Goal: Transaction & Acquisition: Book appointment/travel/reservation

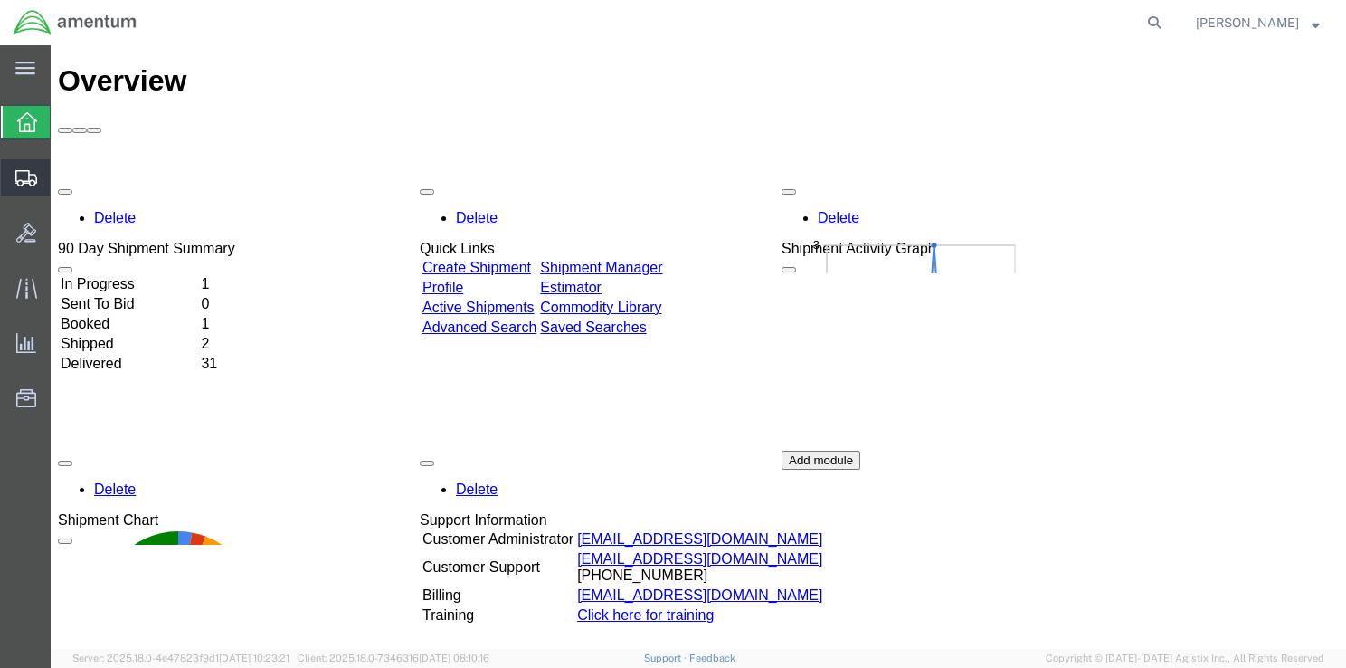
click at [0, 0] on span "Shipment Manager" at bounding box center [0, 0] width 0 height 0
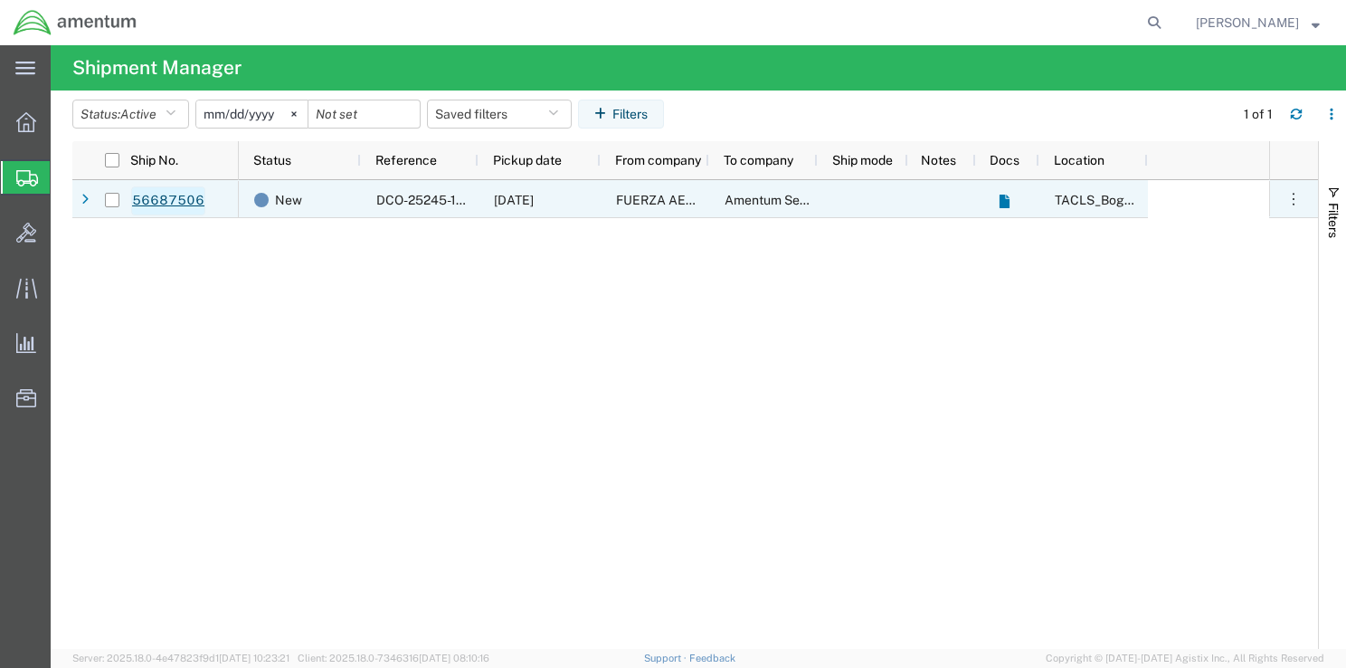
click at [165, 203] on link "56687506" at bounding box center [168, 200] width 74 height 29
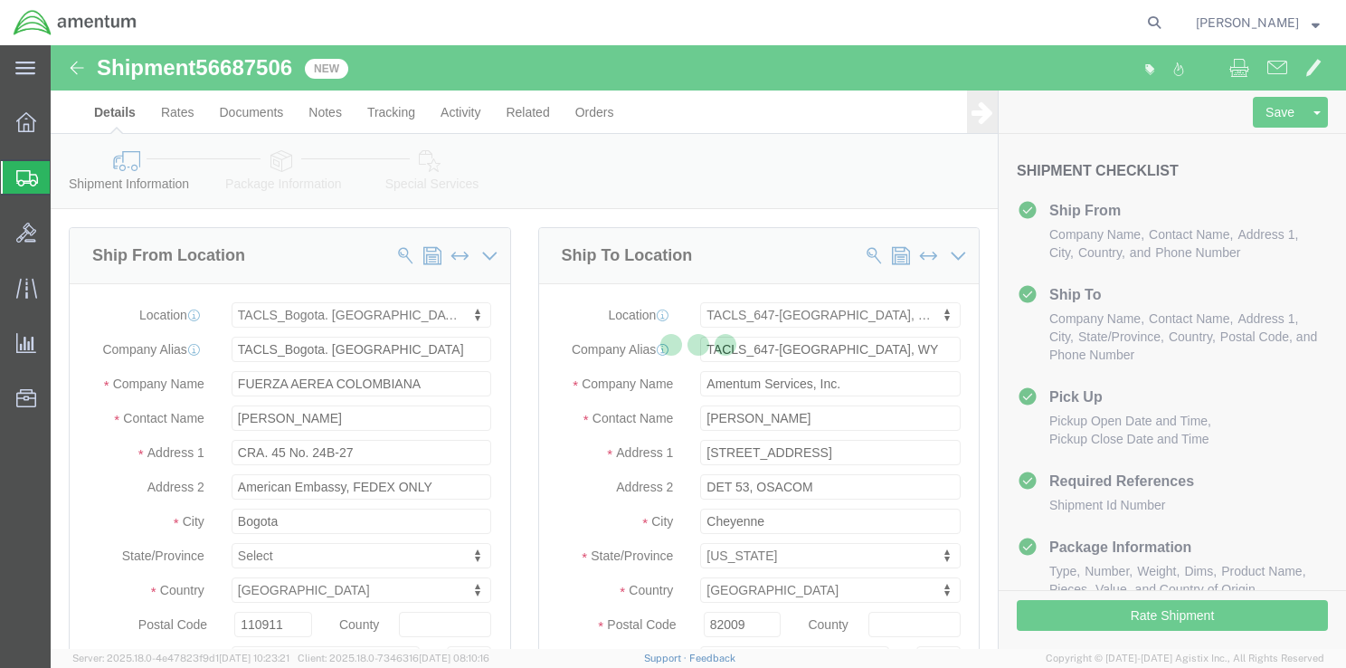
select select "42680"
select select "42722"
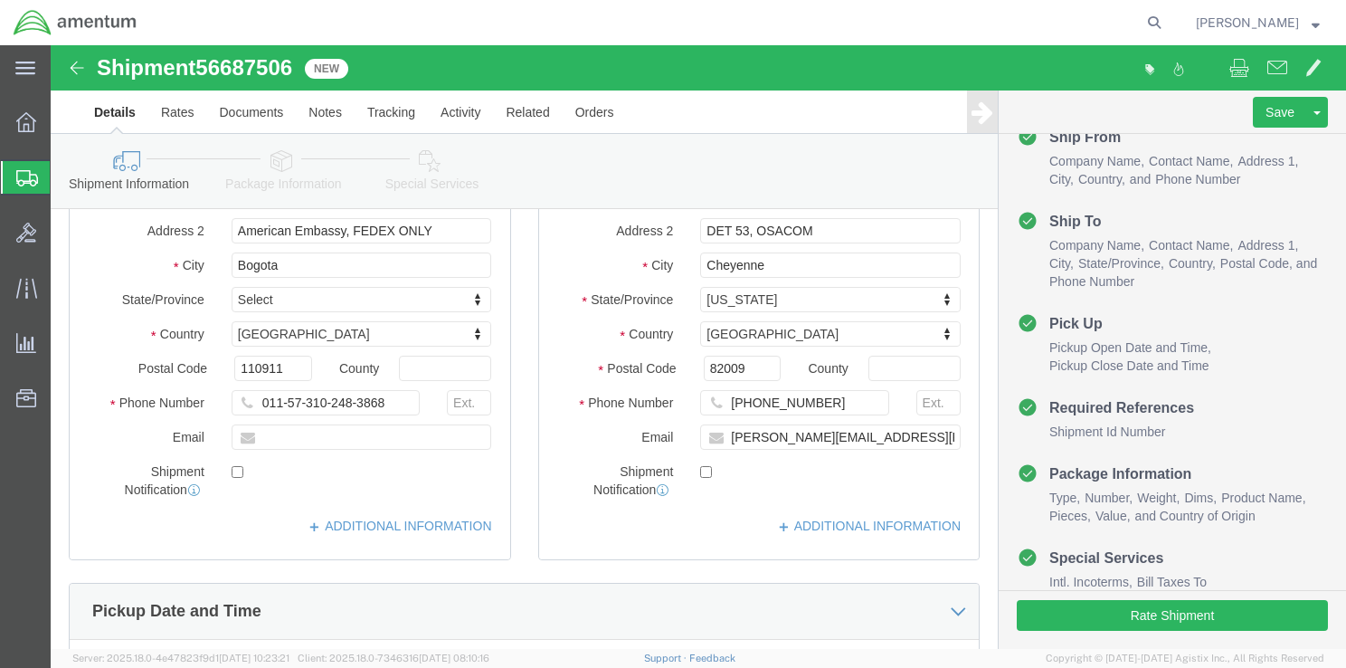
scroll to position [3, 0]
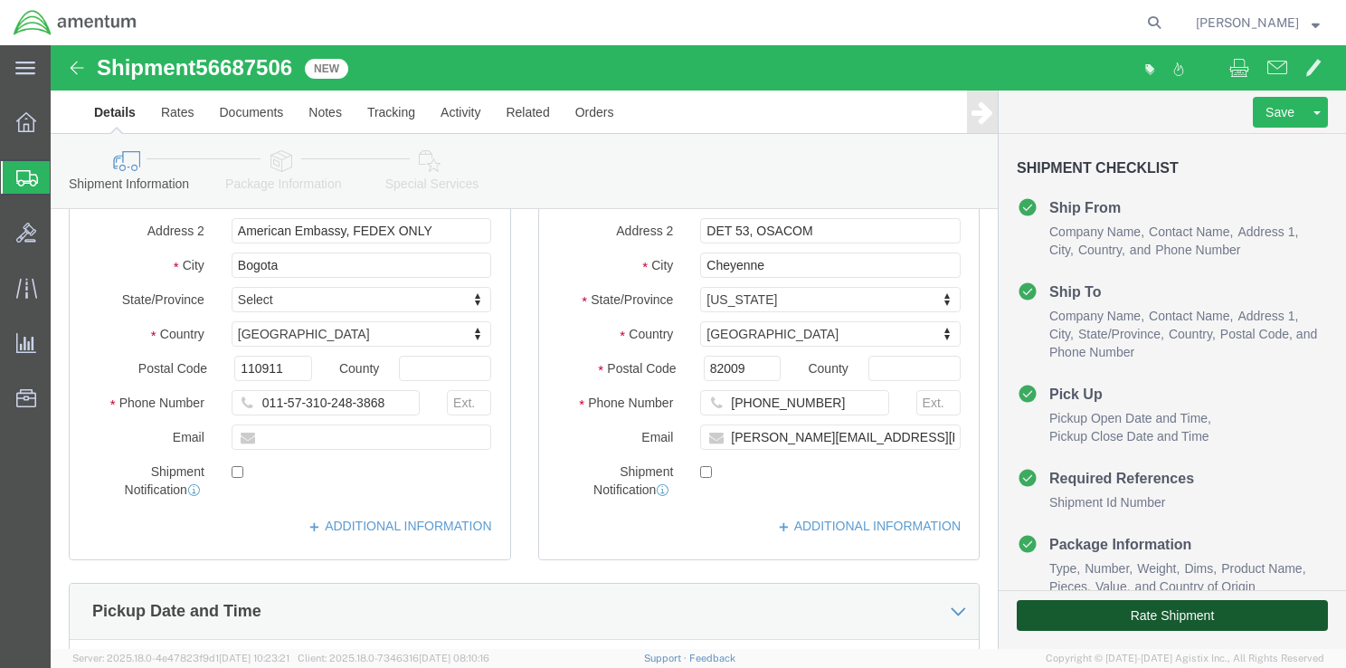
click button "Rate Shipment"
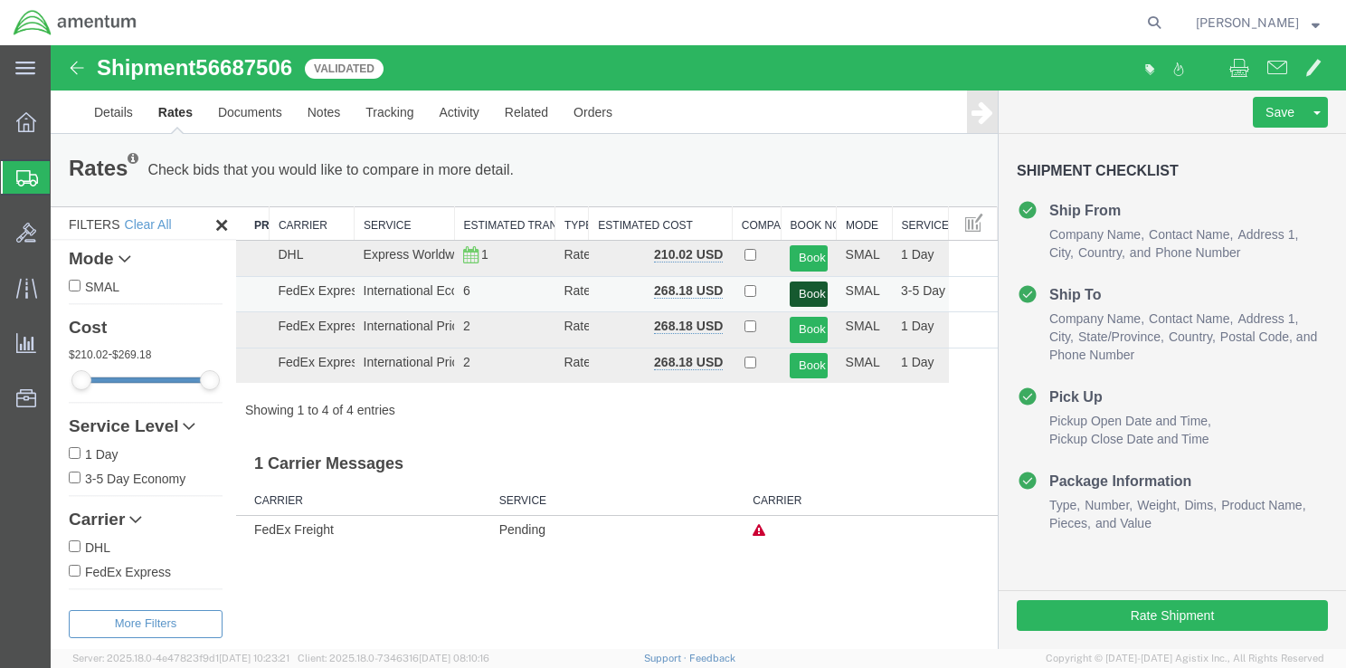
click at [805, 295] on button "Book" at bounding box center [808, 294] width 37 height 26
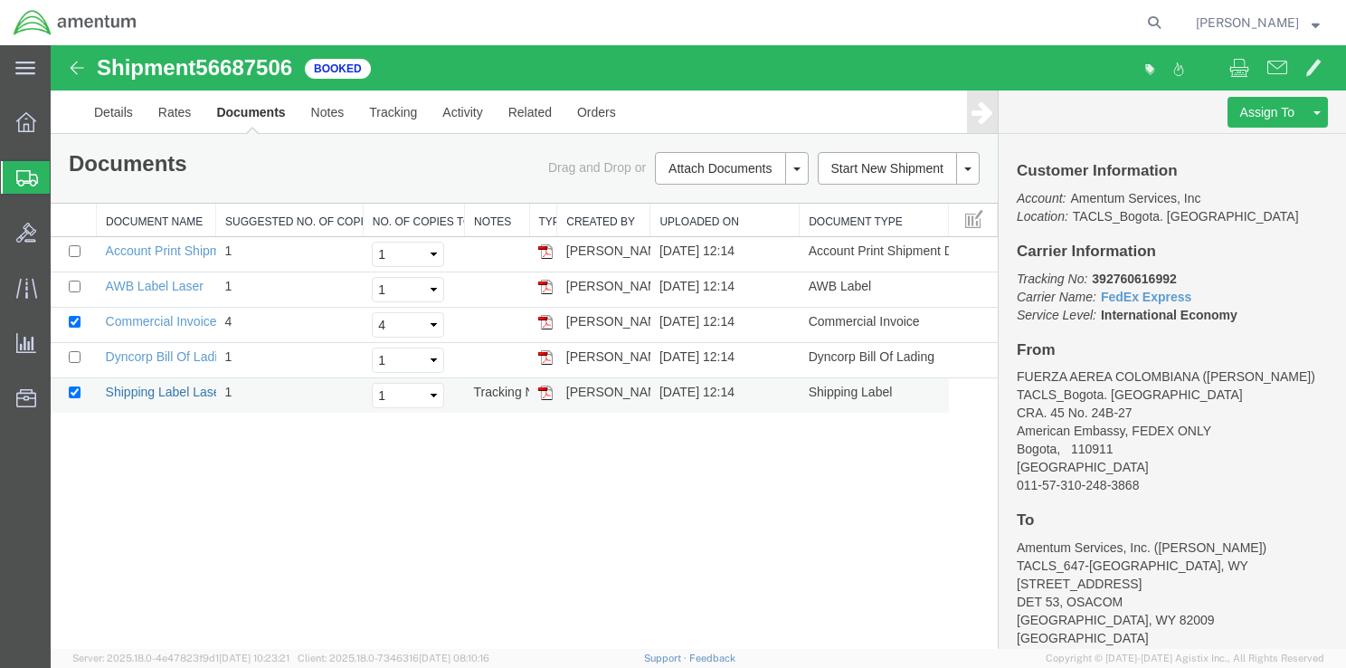
click at [204, 393] on link "Shipping Label Laser" at bounding box center [165, 392] width 119 height 14
click at [171, 356] on link "Dyncorp Bill Of Lading" at bounding box center [169, 356] width 126 height 14
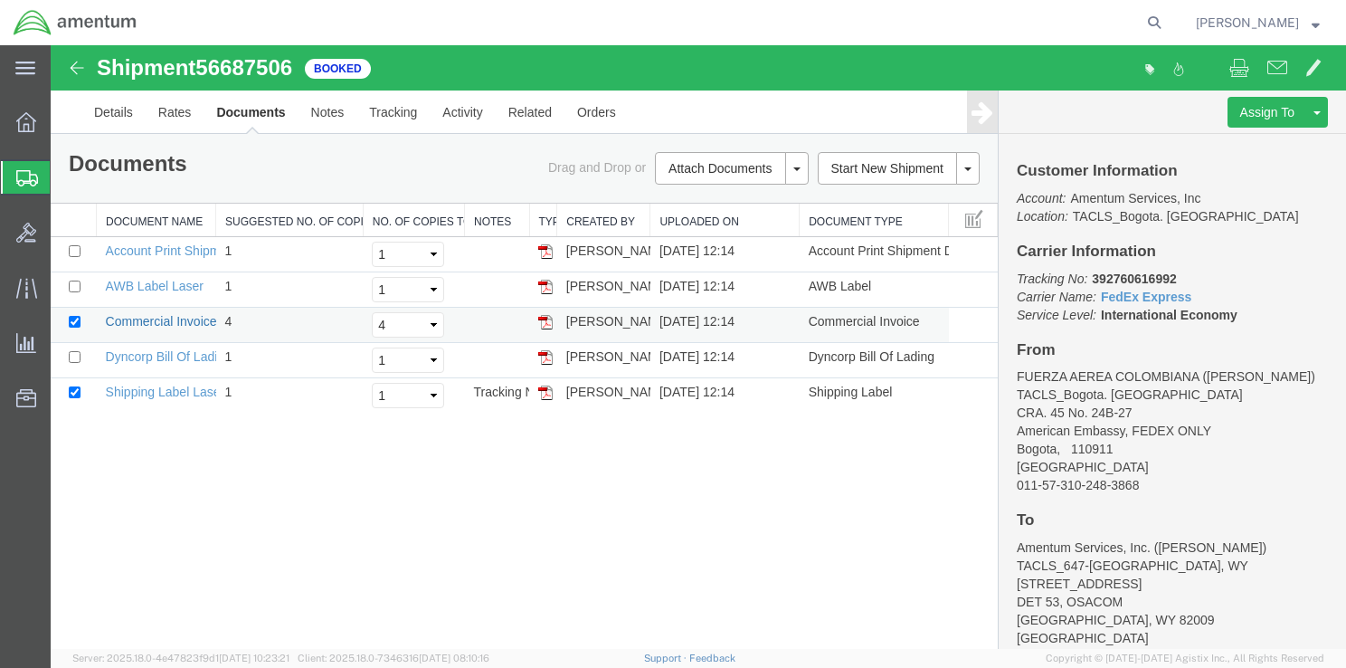
drag, startPoint x: 125, startPoint y: 320, endPoint x: 140, endPoint y: 319, distance: 15.4
click at [127, 320] on link "Commercial Invoice" at bounding box center [161, 321] width 111 height 14
drag, startPoint x: 162, startPoint y: 284, endPoint x: 347, endPoint y: 125, distance: 244.5
click at [162, 284] on link "AWB Label Laser" at bounding box center [155, 286] width 98 height 14
drag, startPoint x: 198, startPoint y: 244, endPoint x: 847, endPoint y: 195, distance: 650.6
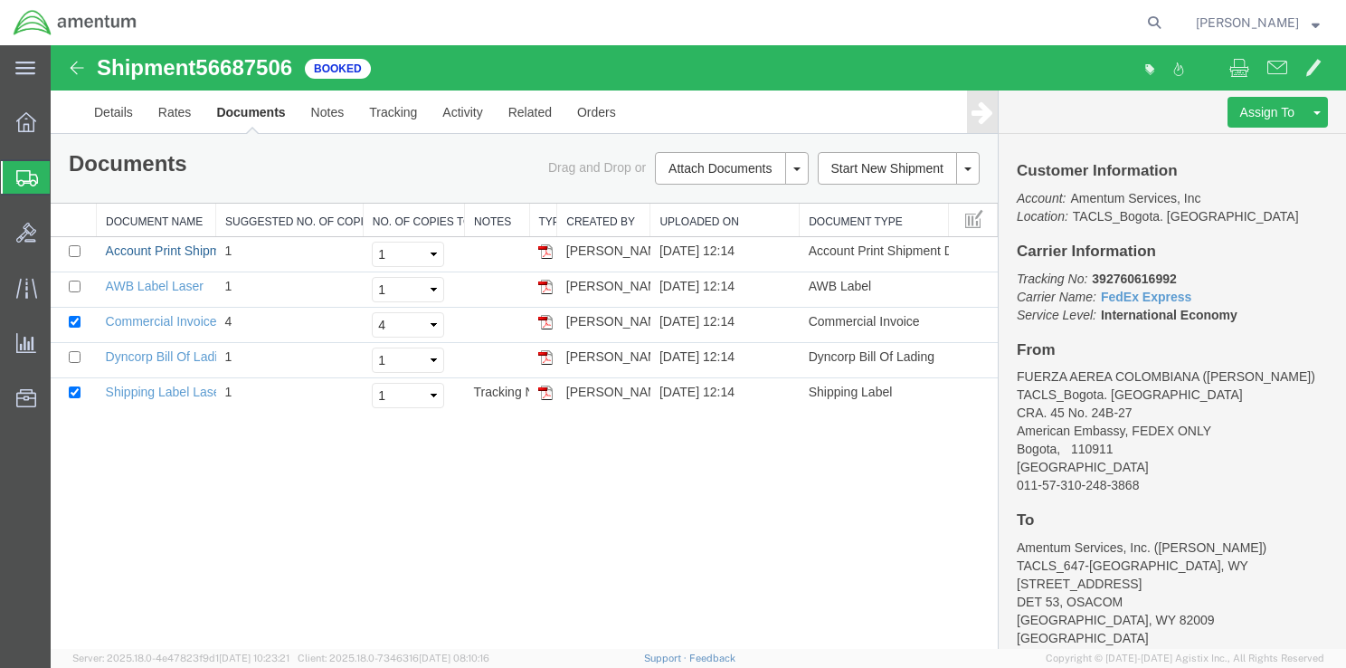
click at [199, 244] on link "Account Print Shipment Details" at bounding box center [193, 250] width 175 height 14
